Goal: Transaction & Acquisition: Purchase product/service

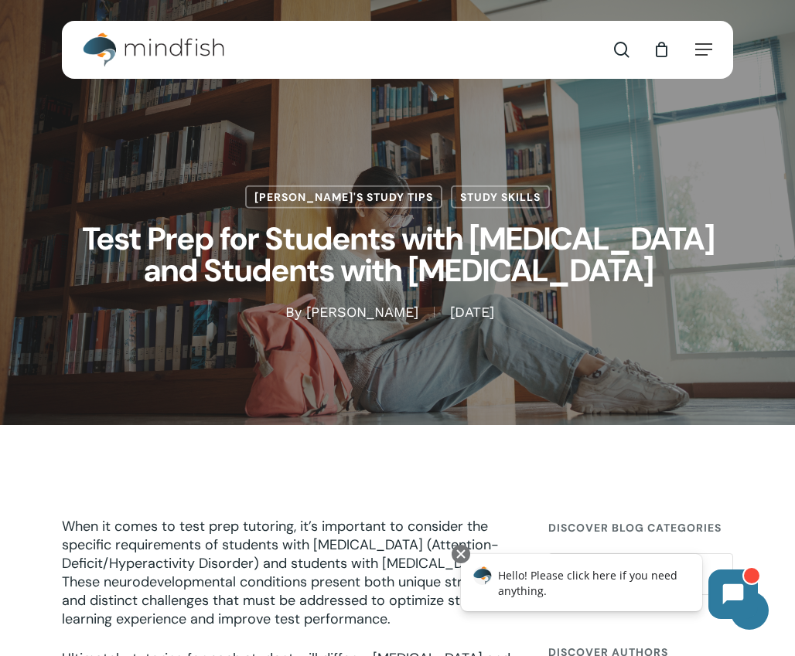
click at [700, 49] on span "Navigation Menu" at bounding box center [703, 49] width 17 height 15
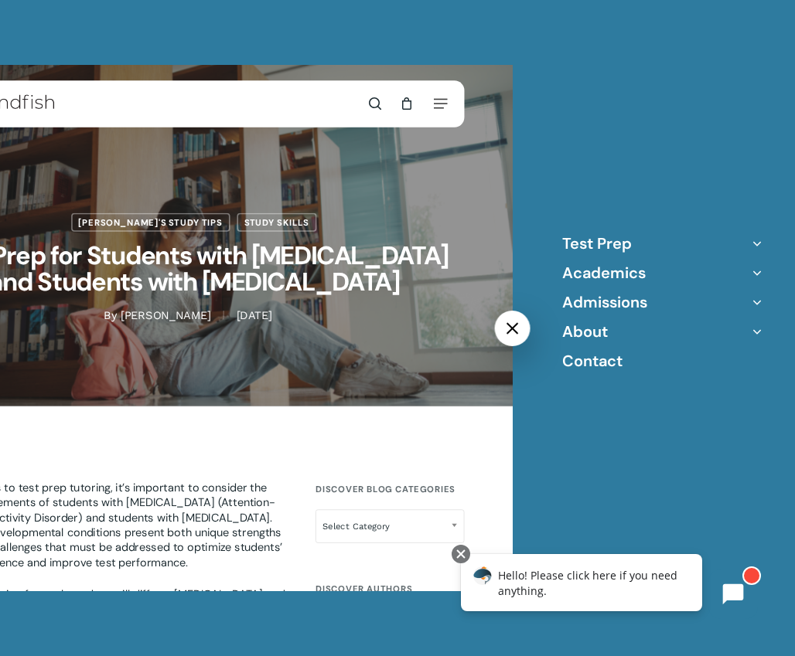
click at [459, 552] on div at bounding box center [461, 554] width 19 height 19
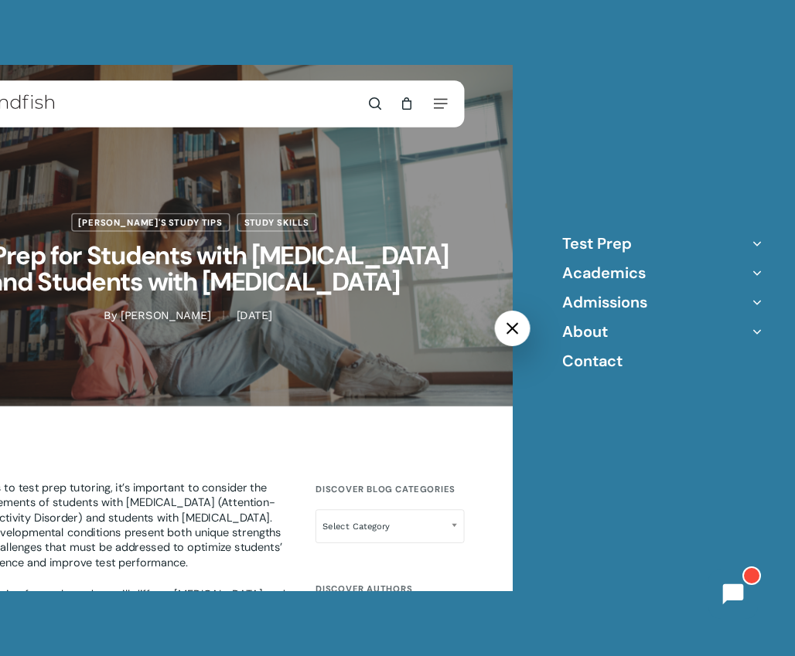
click at [755, 297] on icon "Off Canvas Menu" at bounding box center [757, 303] width 22 height 22
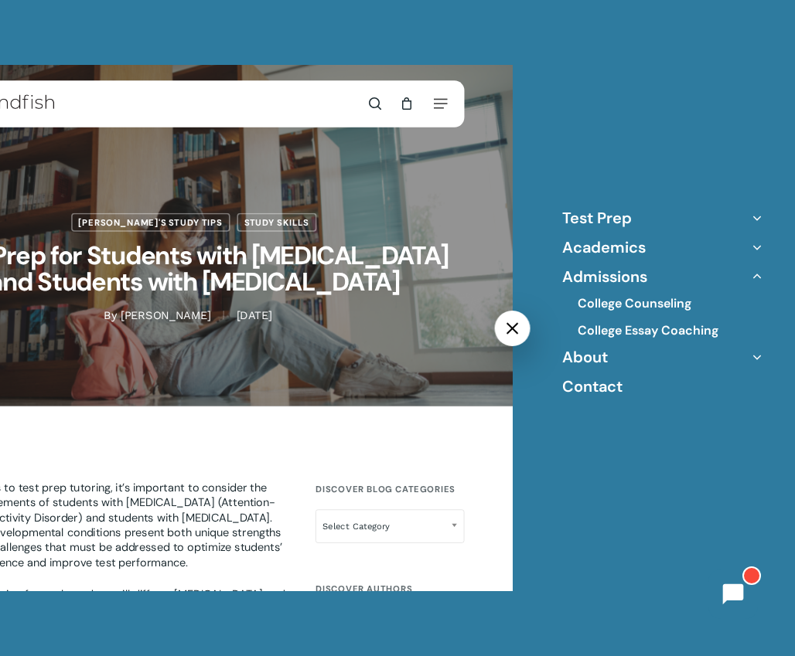
click at [752, 242] on icon "Off Canvas Menu" at bounding box center [757, 248] width 22 height 22
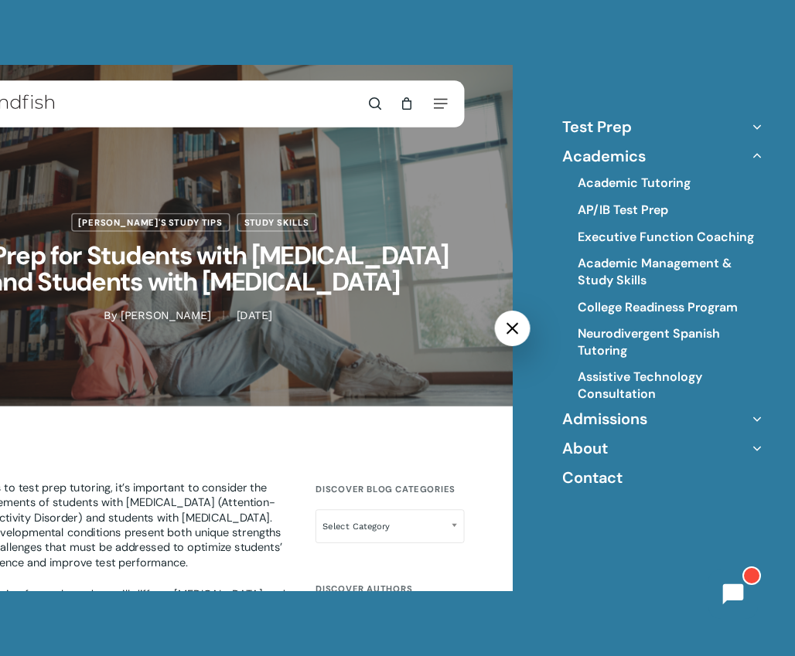
drag, startPoint x: 637, startPoint y: 236, endPoint x: 604, endPoint y: 233, distance: 33.4
click at [604, 233] on link "Executive Function Coaching" at bounding box center [666, 237] width 176 height 17
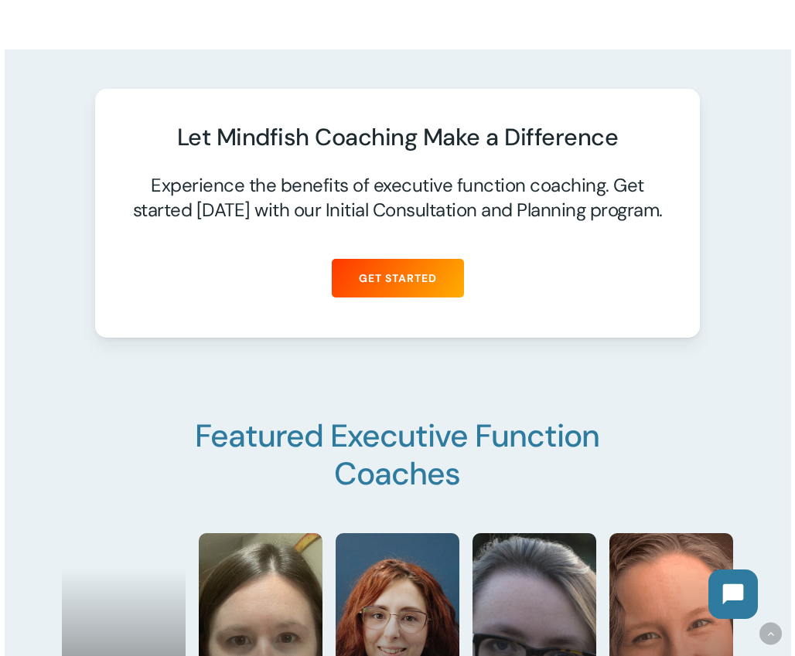
scroll to position [2030, 0]
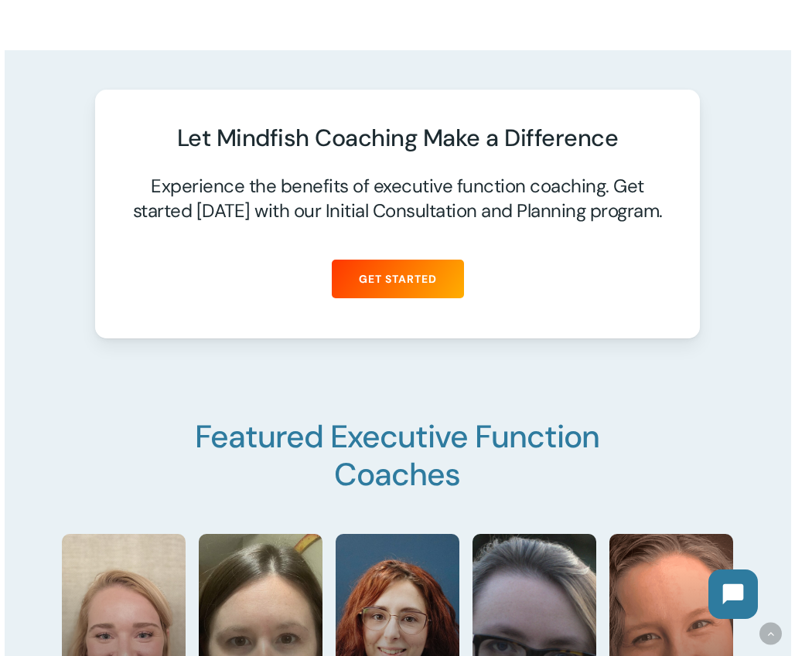
click at [425, 267] on link "Get Started" at bounding box center [398, 279] width 132 height 39
